Goal: Transaction & Acquisition: Purchase product/service

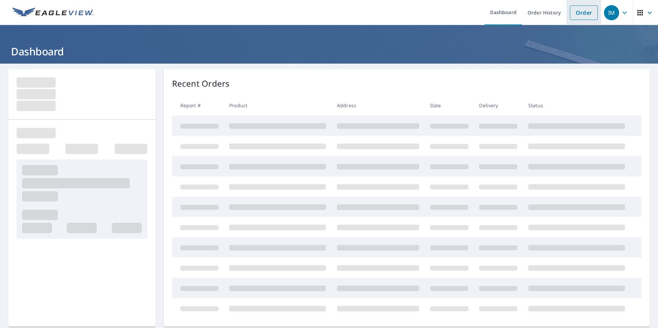
click at [570, 10] on link "Order" at bounding box center [583, 13] width 28 height 14
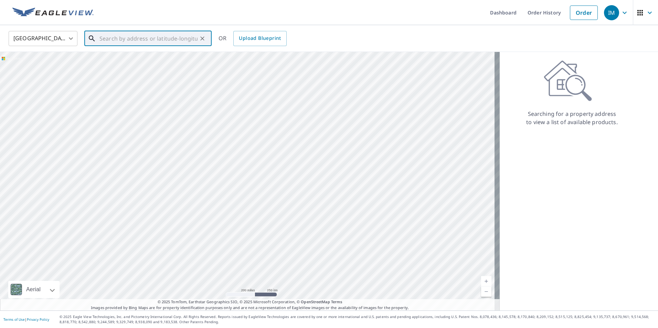
click at [134, 43] on input "text" at bounding box center [148, 38] width 98 height 19
paste input "[STREET_ADDRESS][PERSON_NAME][US_STATE]"
click at [124, 64] on p "Festus, MO 63028" at bounding box center [152, 66] width 108 height 7
type input "[STREET_ADDRESS][PERSON_NAME]"
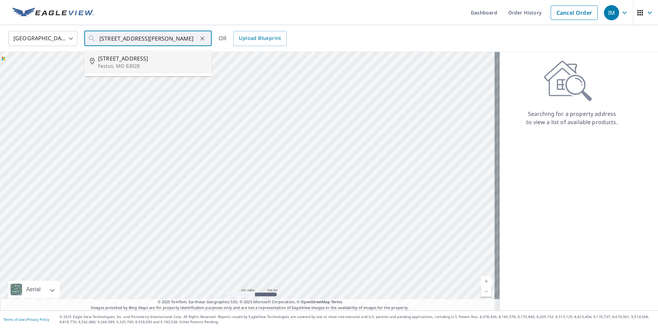
scroll to position [0, 0]
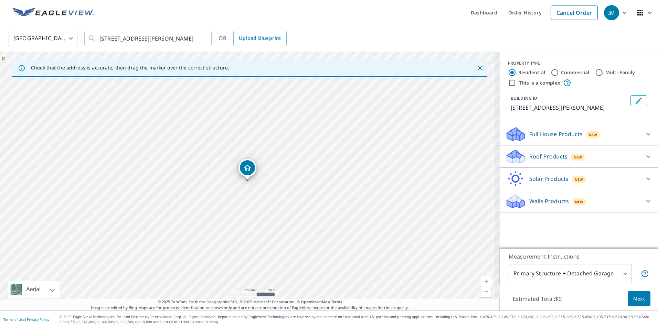
click at [573, 159] on span "New" at bounding box center [577, 157] width 9 height 6
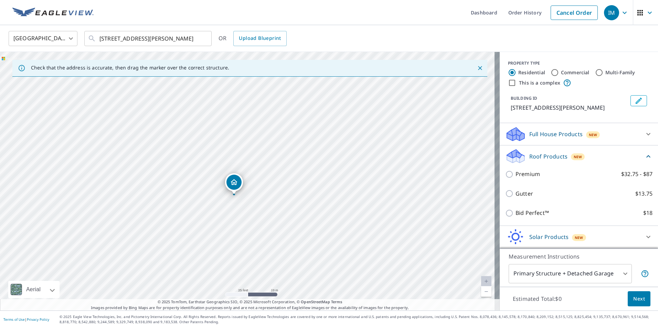
drag, startPoint x: 240, startPoint y: 195, endPoint x: 276, endPoint y: 173, distance: 41.9
click at [275, 174] on div "[STREET_ADDRESS][PERSON_NAME]" at bounding box center [249, 181] width 499 height 259
click at [205, 39] on icon "Clear" at bounding box center [202, 38] width 7 height 7
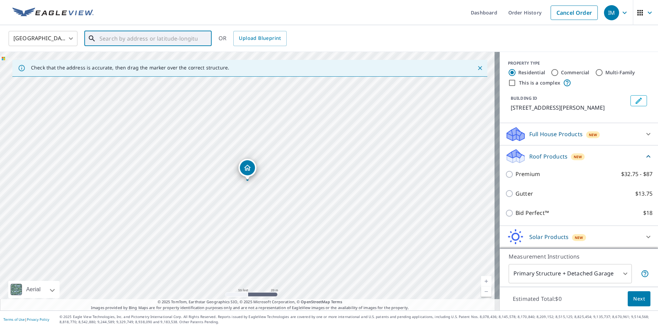
click at [184, 35] on input "text" at bounding box center [148, 38] width 98 height 19
paste input "[STREET_ADDRESS][PERSON_NAME][US_STATE]"
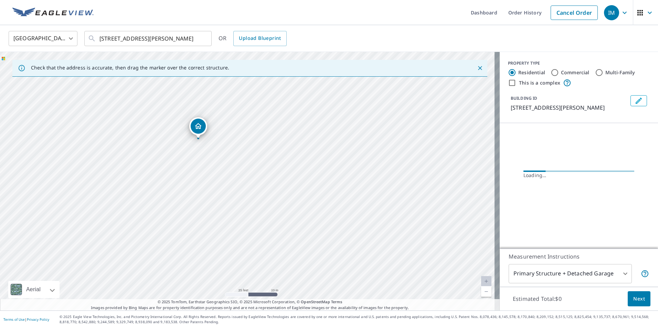
drag, startPoint x: 162, startPoint y: 171, endPoint x: 243, endPoint y: 217, distance: 92.7
click at [243, 217] on div "[STREET_ADDRESS][PERSON_NAME]" at bounding box center [249, 181] width 499 height 259
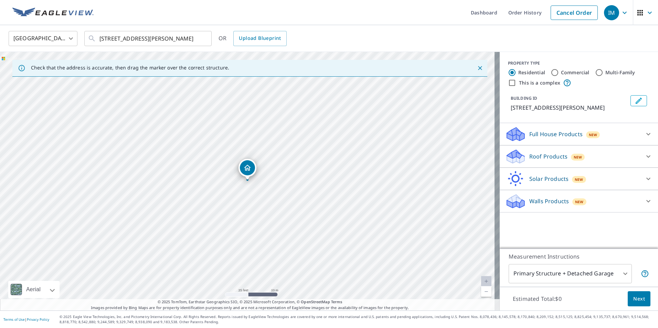
drag, startPoint x: 272, startPoint y: 165, endPoint x: 248, endPoint y: 169, distance: 24.3
drag, startPoint x: 227, startPoint y: 173, endPoint x: 217, endPoint y: 130, distance: 44.3
drag, startPoint x: 300, startPoint y: 224, endPoint x: 311, endPoint y: 138, distance: 86.3
click at [311, 138] on div "[STREET_ADDRESS]" at bounding box center [249, 181] width 499 height 259
drag, startPoint x: 296, startPoint y: 233, endPoint x: 318, endPoint y: 119, distance: 115.9
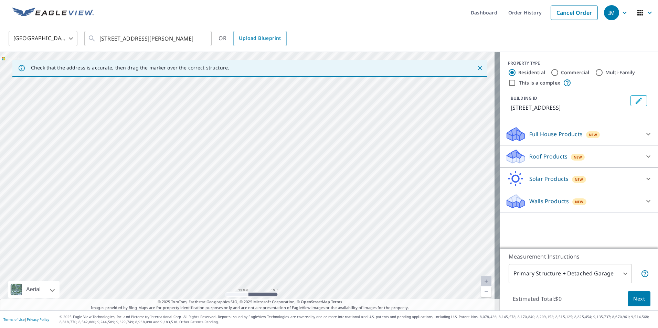
click at [318, 119] on div "[STREET_ADDRESS]" at bounding box center [249, 181] width 499 height 259
drag, startPoint x: 259, startPoint y: 174, endPoint x: 296, endPoint y: 184, distance: 38.4
drag, startPoint x: 244, startPoint y: 176, endPoint x: 248, endPoint y: 189, distance: 12.9
drag, startPoint x: 241, startPoint y: 252, endPoint x: 242, endPoint y: 218, distance: 34.1
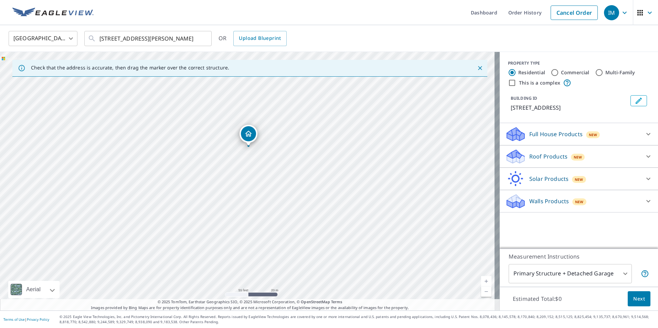
click at [242, 218] on div "[STREET_ADDRESS]" at bounding box center [249, 181] width 499 height 259
click at [286, 252] on div "[STREET_ADDRESS]" at bounding box center [249, 181] width 499 height 259
click at [191, 39] on input "[STREET_ADDRESS][PERSON_NAME]" at bounding box center [148, 38] width 98 height 19
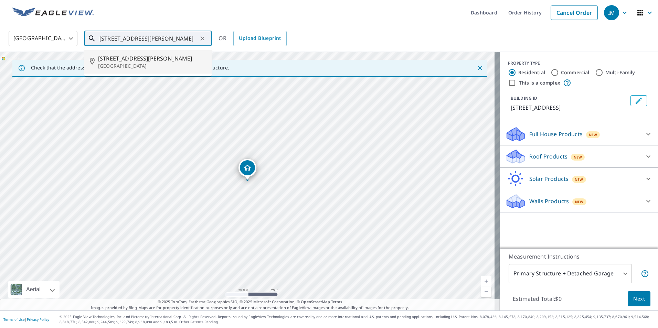
click at [167, 60] on span "[STREET_ADDRESS][PERSON_NAME]" at bounding box center [152, 58] width 108 height 8
type input "[STREET_ADDRESS][PERSON_NAME]"
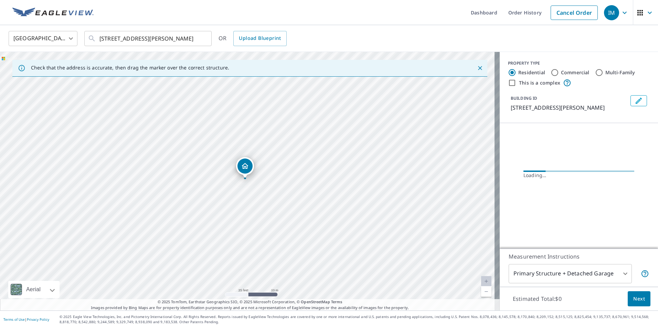
drag, startPoint x: 257, startPoint y: 159, endPoint x: 245, endPoint y: 162, distance: 12.3
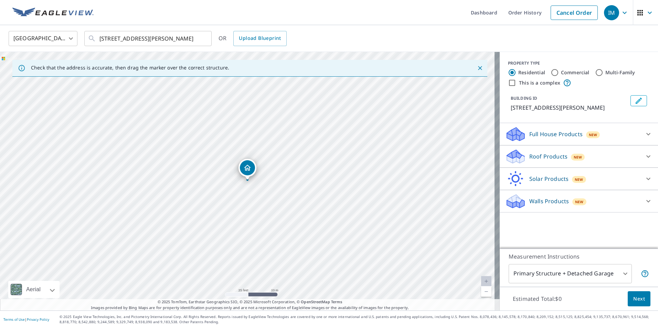
click at [640, 155] on div at bounding box center [648, 156] width 17 height 17
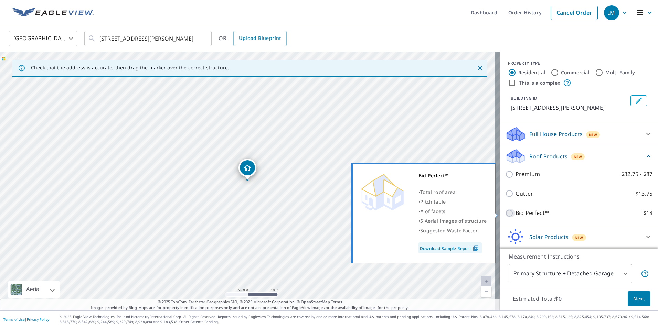
click at [510, 213] on input "Bid Perfect™ $18" at bounding box center [510, 213] width 10 height 8
checkbox input "true"
click at [510, 204] on div "Gutter $13.75" at bounding box center [578, 194] width 147 height 20
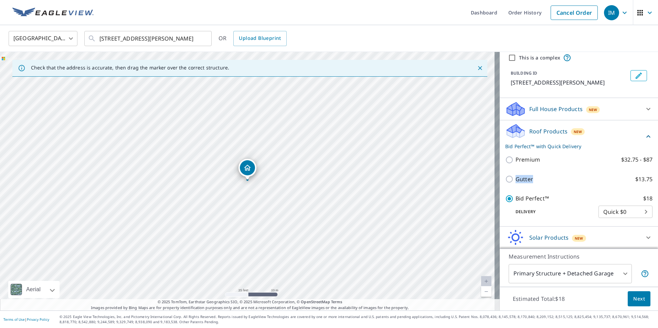
scroll to position [48, 0]
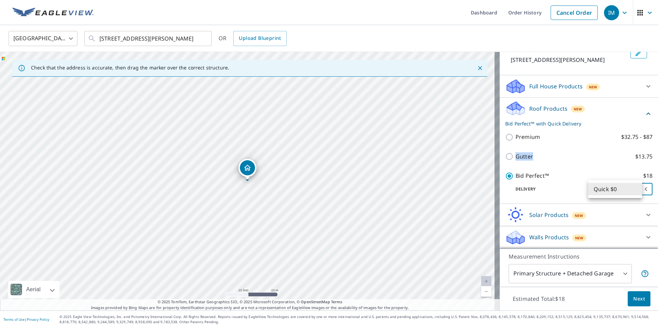
click at [616, 192] on body "IM IM Dashboard Order History Cancel Order IM [GEOGRAPHIC_DATA] US ​ [STREET_AD…" at bounding box center [329, 164] width 658 height 328
click at [570, 190] on div at bounding box center [329, 164] width 658 height 328
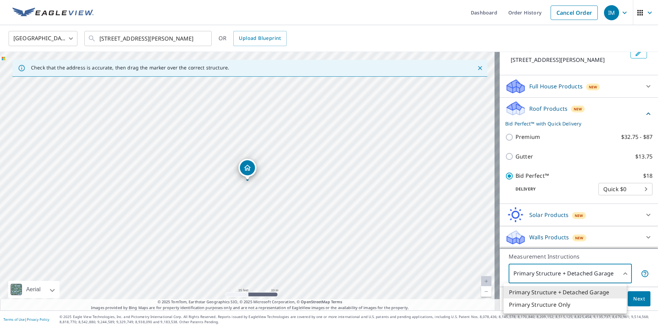
click at [573, 273] on body "IM IM Dashboard Order History Cancel Order IM [GEOGRAPHIC_DATA] US ​ [STREET_AD…" at bounding box center [329, 164] width 658 height 328
click at [572, 290] on li "Primary Structure + Detached Garage" at bounding box center [564, 292] width 123 height 12
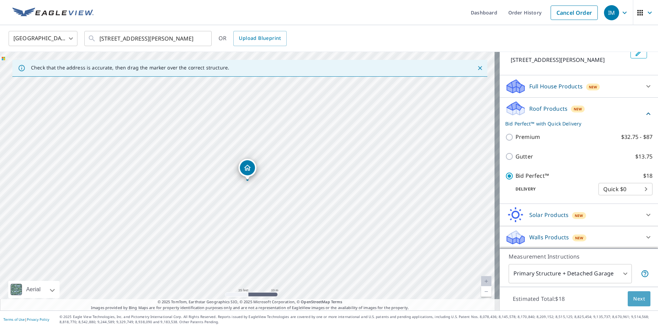
click at [627, 298] on button "Next" at bounding box center [638, 298] width 23 height 15
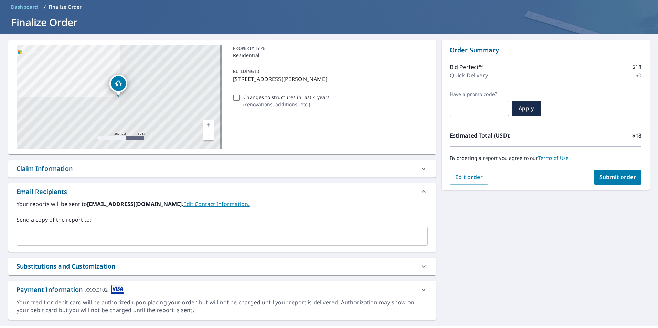
scroll to position [44, 0]
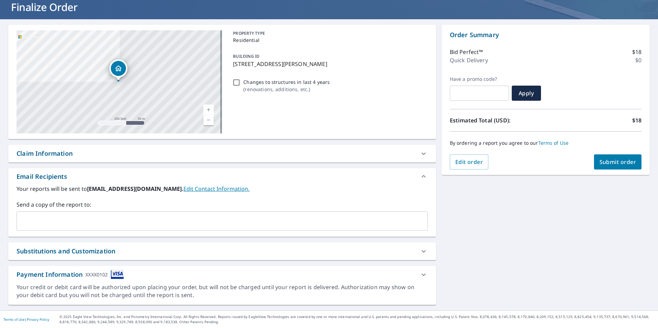
click at [599, 159] on span "Submit order" at bounding box center [617, 162] width 37 height 8
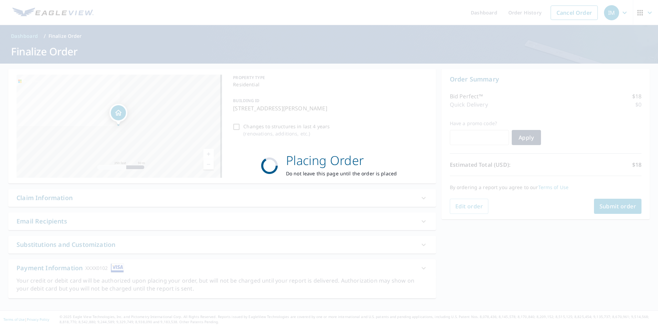
scroll to position [0, 0]
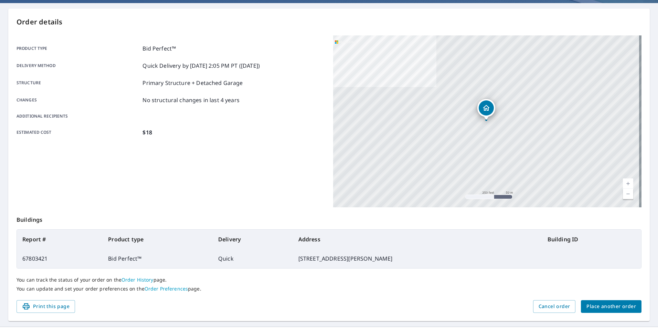
scroll to position [77, 0]
